Goal: Check status: Check status

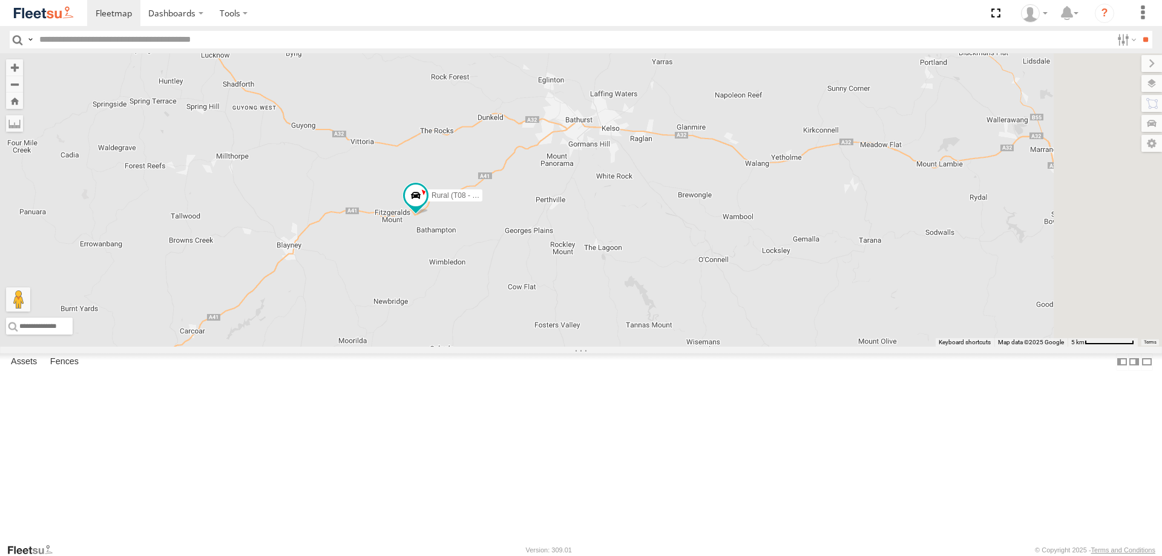
drag, startPoint x: 797, startPoint y: 434, endPoint x: 607, endPoint y: 266, distance: 253.9
click at [593, 259] on div "Rural (T08 - [PERSON_NAME])" at bounding box center [581, 200] width 1162 height 294
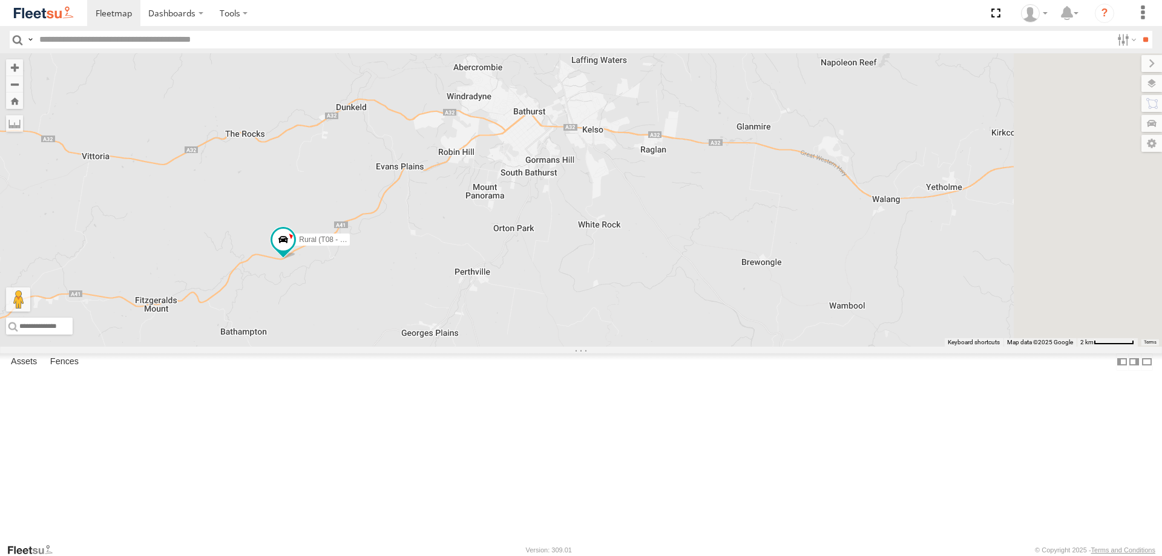
drag, startPoint x: 708, startPoint y: 258, endPoint x: 546, endPoint y: 346, distance: 184.2
click at [548, 343] on div "Rural (T08 - [PERSON_NAME])" at bounding box center [581, 200] width 1162 height 294
click at [294, 250] on span at bounding box center [283, 239] width 22 height 22
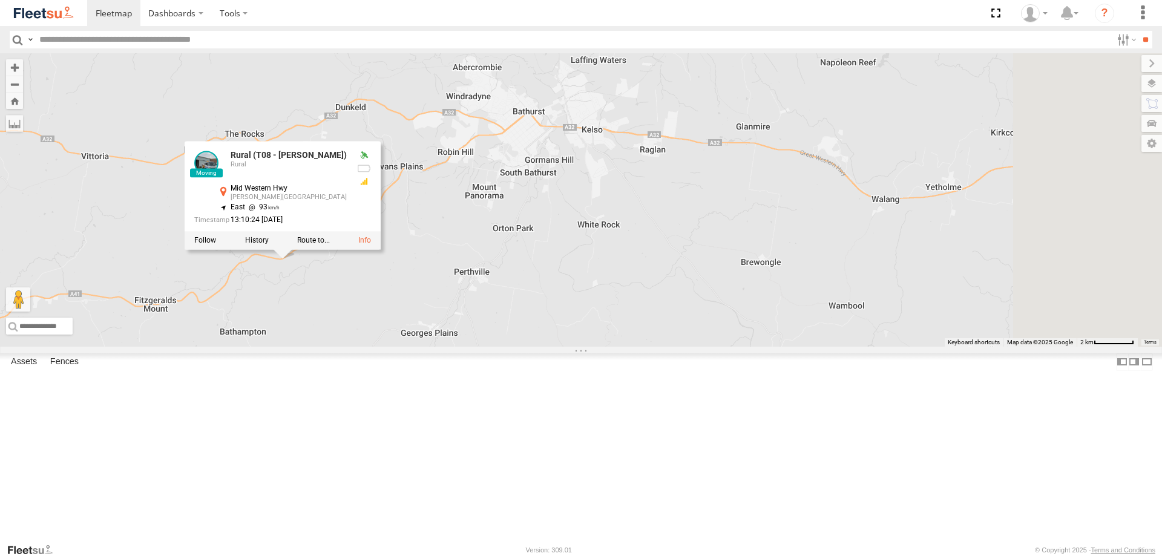
click at [392, 347] on div "Rural (T08 - Matt) Rural (T08 - Matt) Rural [GEOGRAPHIC_DATA][PERSON_NAME] -33.…" at bounding box center [581, 200] width 1162 height 294
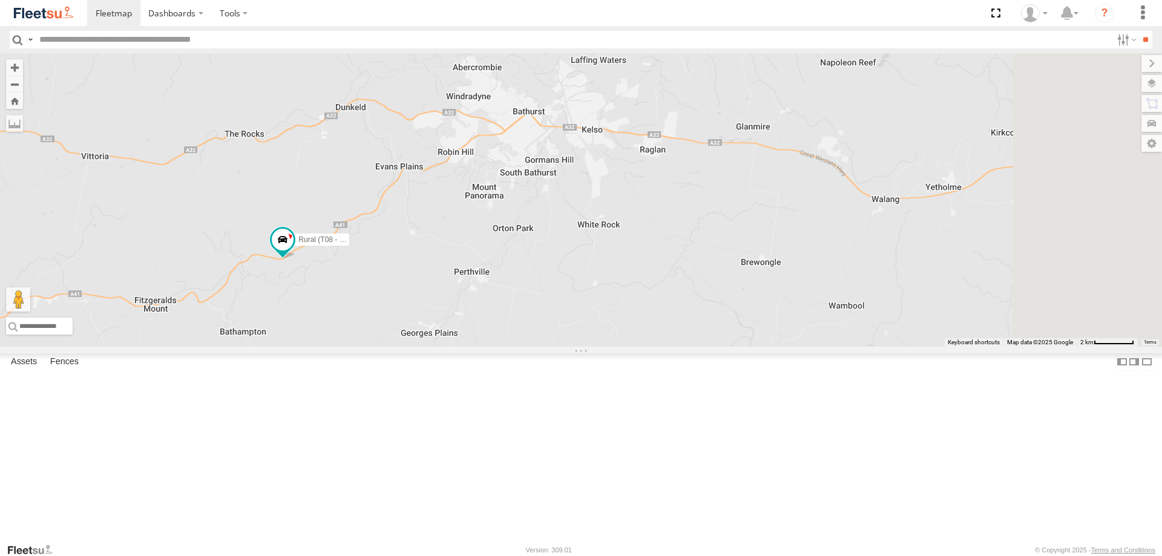
click at [294, 250] on span at bounding box center [283, 239] width 22 height 22
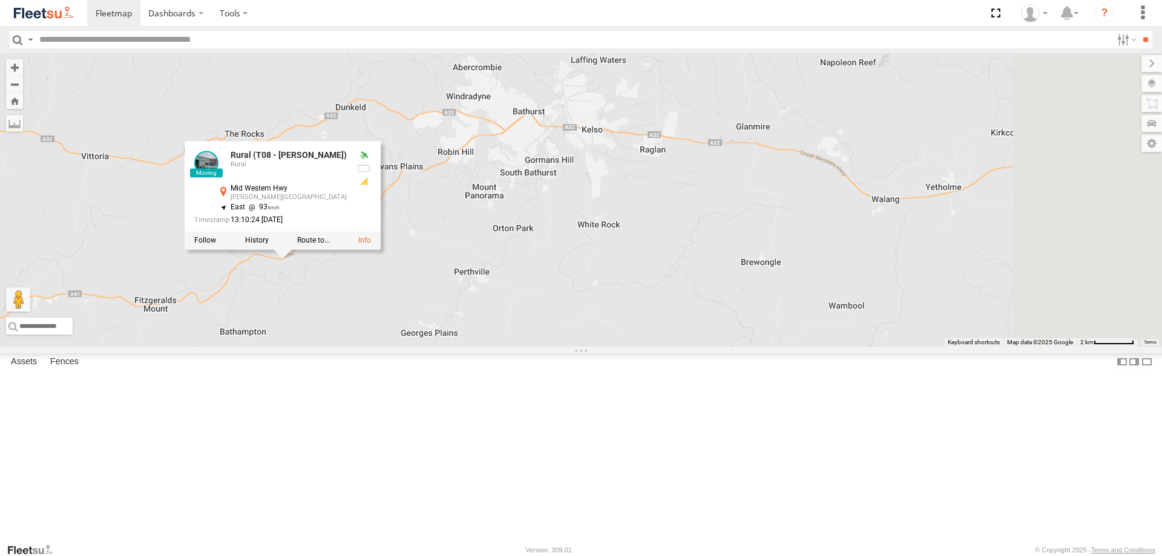
click at [381, 249] on div at bounding box center [283, 240] width 196 height 18
click at [269, 245] on label at bounding box center [257, 240] width 24 height 8
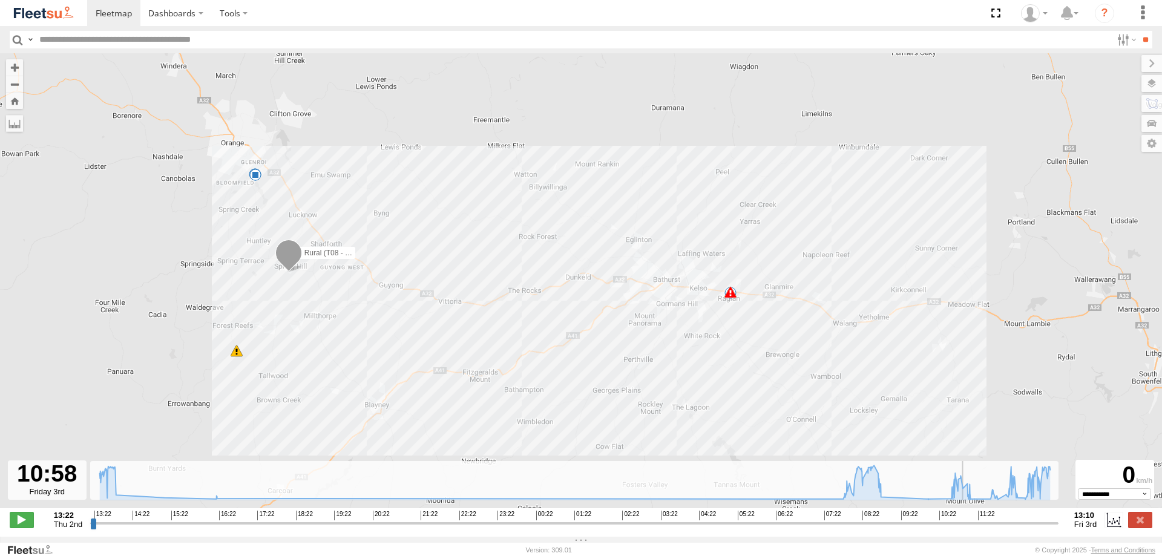
drag, startPoint x: 89, startPoint y: 529, endPoint x: 967, endPoint y: 546, distance: 878.0
click at [967, 529] on input "range" at bounding box center [574, 524] width 969 height 12
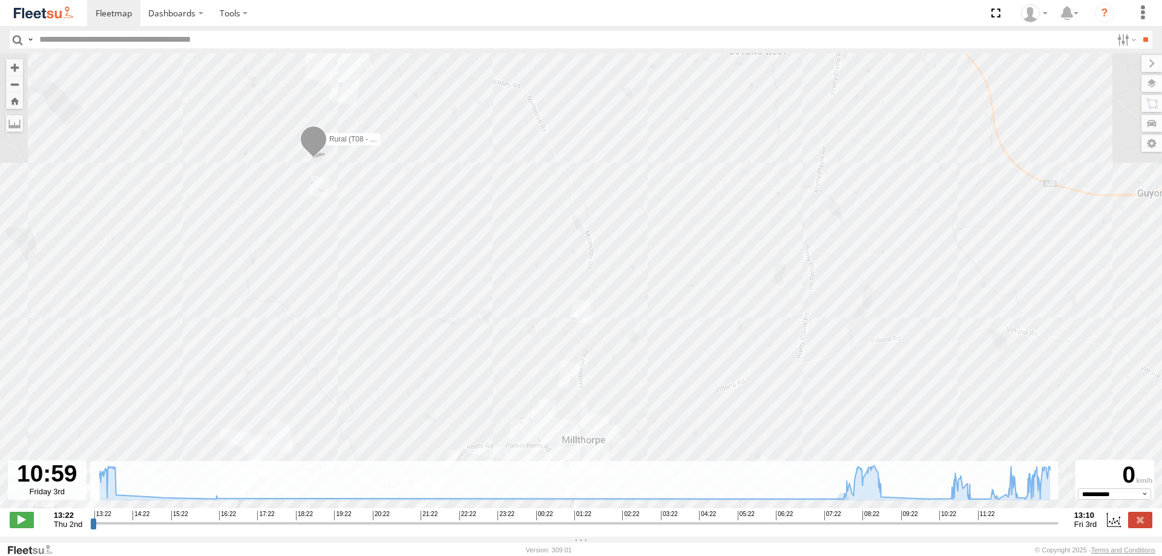
drag, startPoint x: 229, startPoint y: 308, endPoint x: 390, endPoint y: 297, distance: 161.4
click at [390, 297] on div "Rural (T08 - Matt) 07:55 Fri 07:55 Fri 09:01 Fri 10:06 Fri 10:11 Fri 10:40 Fri …" at bounding box center [581, 287] width 1162 height 468
drag, startPoint x: 967, startPoint y: 526, endPoint x: 977, endPoint y: 528, distance: 9.9
click at [978, 528] on input "range" at bounding box center [574, 524] width 969 height 12
drag, startPoint x: 663, startPoint y: 166, endPoint x: 657, endPoint y: 229, distance: 63.8
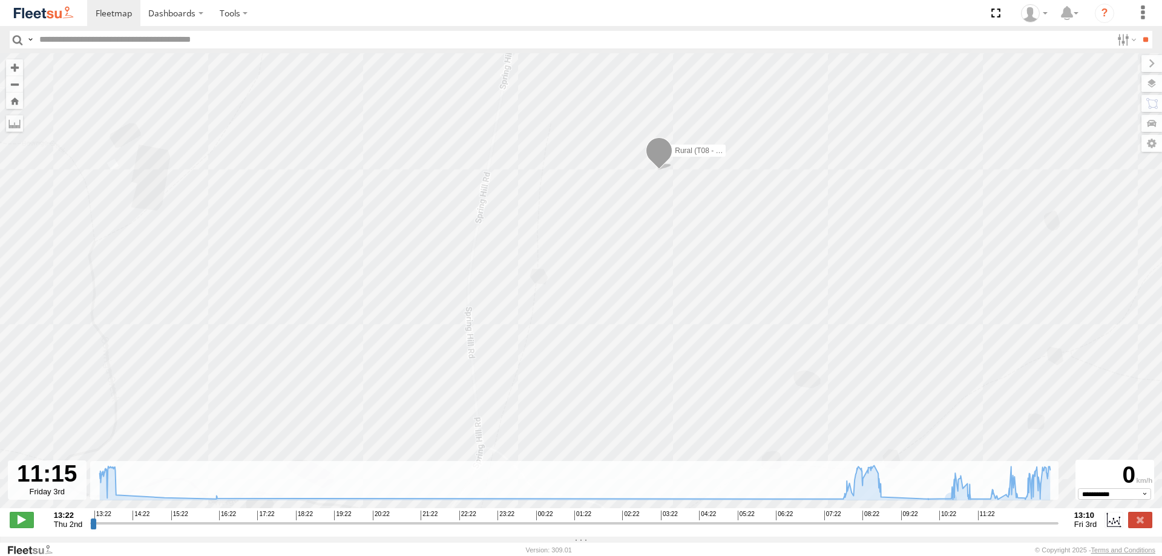
click at [657, 230] on div "Rural (T08 - Matt) 07:55 Fri 07:55 Fri 09:01 Fri 10:06 Fri 10:11 Fri 10:40 Fri …" at bounding box center [581, 287] width 1162 height 468
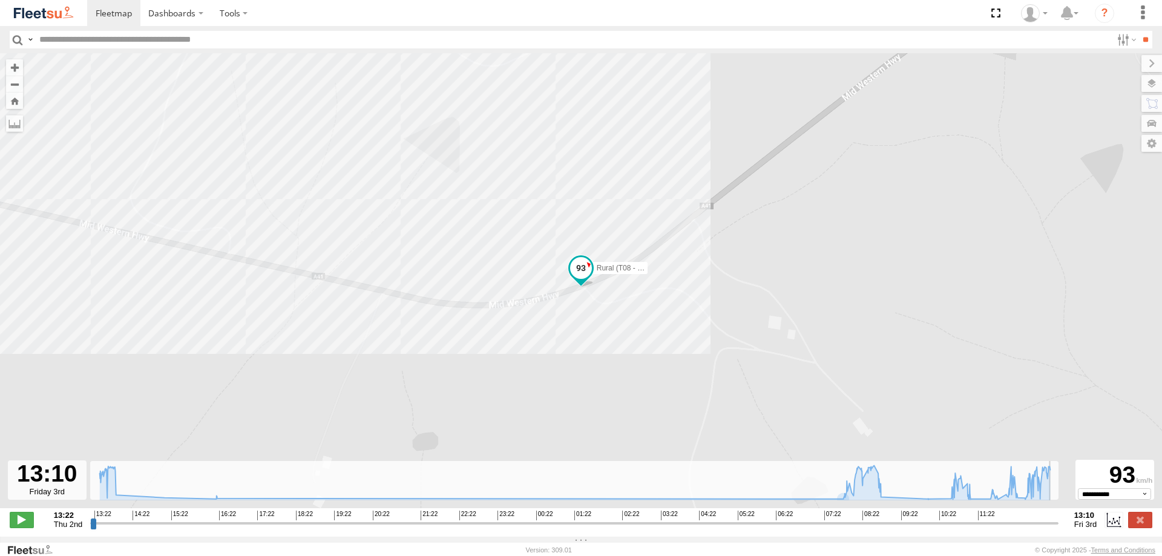
drag, startPoint x: 979, startPoint y: 530, endPoint x: 1065, endPoint y: 546, distance: 88.0
type input "**********"
click at [1059, 529] on input "range" at bounding box center [574, 524] width 969 height 12
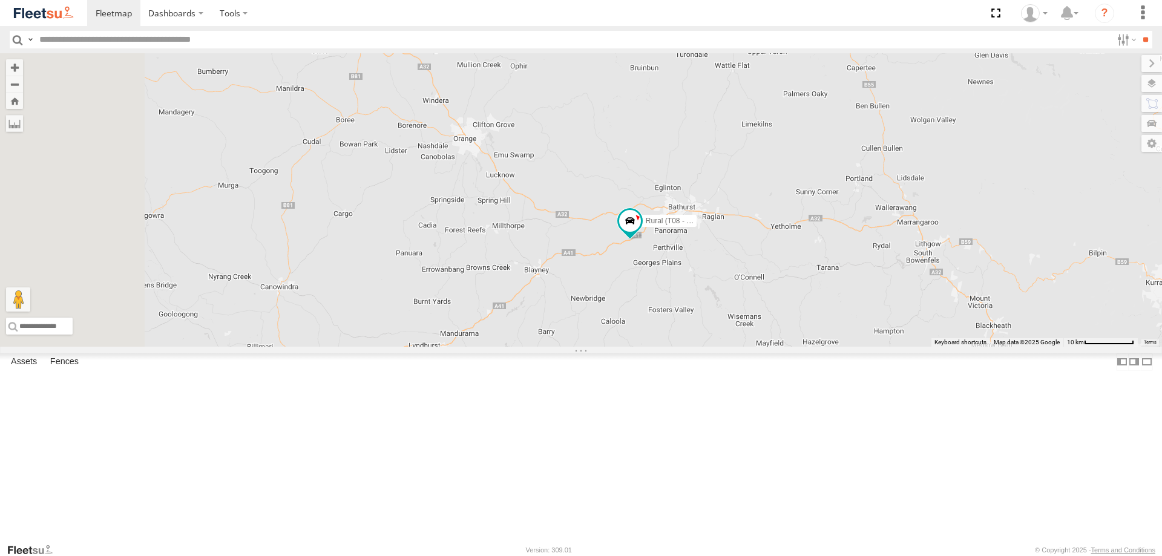
drag, startPoint x: 502, startPoint y: 255, endPoint x: 805, endPoint y: 354, distance: 318.4
click at [792, 347] on div "Brookvale (T10 - Gary) Rural (T08 - Matt) Blacktown #1 (T09 - Brian) Blacktown …" at bounding box center [581, 200] width 1162 height 294
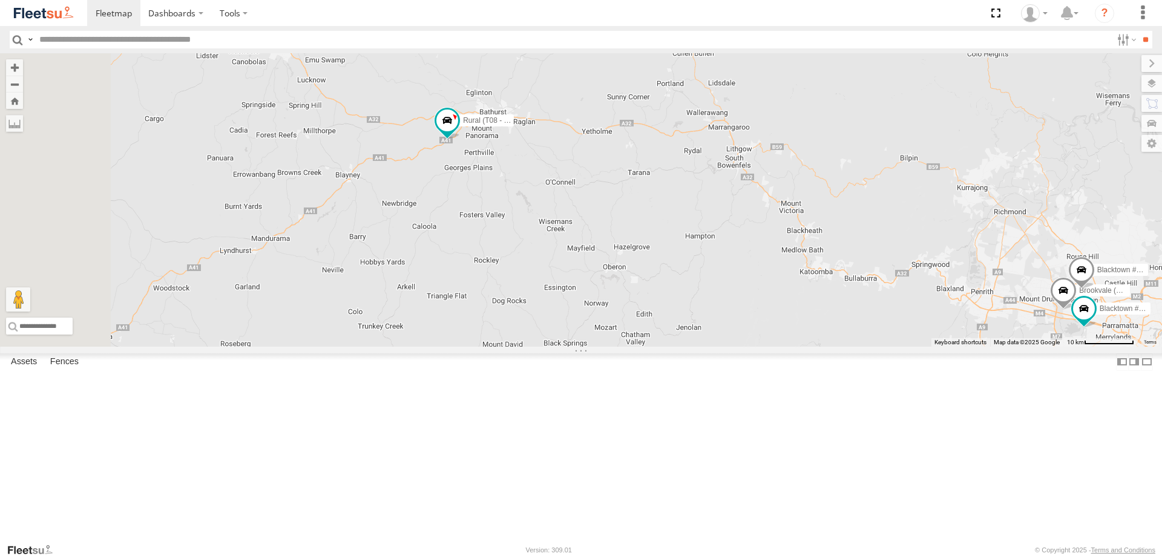
drag, startPoint x: 442, startPoint y: 206, endPoint x: 622, endPoint y: 253, distance: 185.9
click at [622, 253] on div "Brookvale (T10 - Gary) Rural (T08 - Matt) Blacktown #1 (T09 - Brian) Blacktown …" at bounding box center [581, 200] width 1162 height 294
